Goal: Task Accomplishment & Management: Use online tool/utility

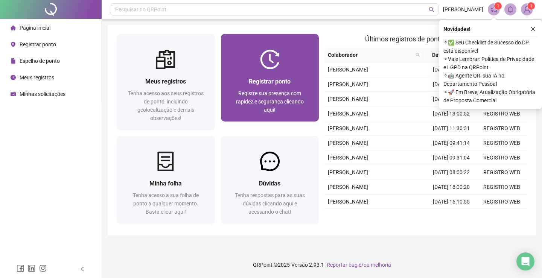
click at [284, 71] on div "Registrar ponto Registre sua presença com rapidez e segurança clicando aqui!" at bounding box center [270, 95] width 98 height 52
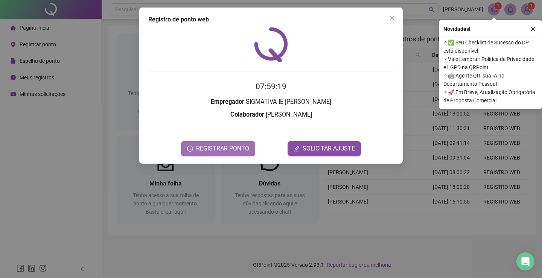
click at [220, 149] on span "REGISTRAR PONTO" at bounding box center [222, 148] width 53 height 9
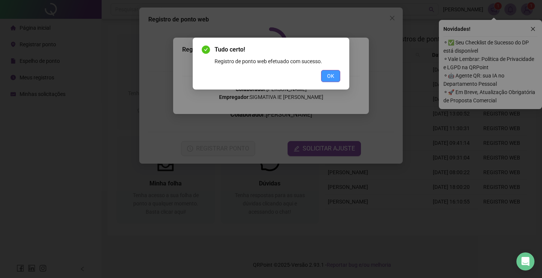
click at [334, 76] on span "OK" at bounding box center [330, 76] width 7 height 8
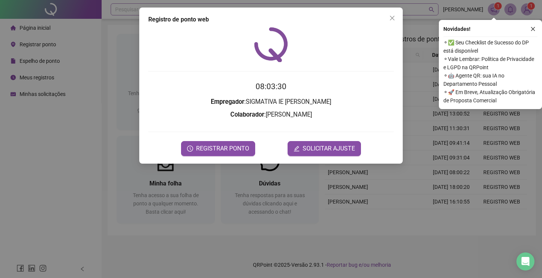
drag, startPoint x: 395, startPoint y: 18, endPoint x: 337, endPoint y: 14, distance: 57.4
click at [395, 18] on icon "close" at bounding box center [392, 18] width 6 height 6
